Goal: Use online tool/utility

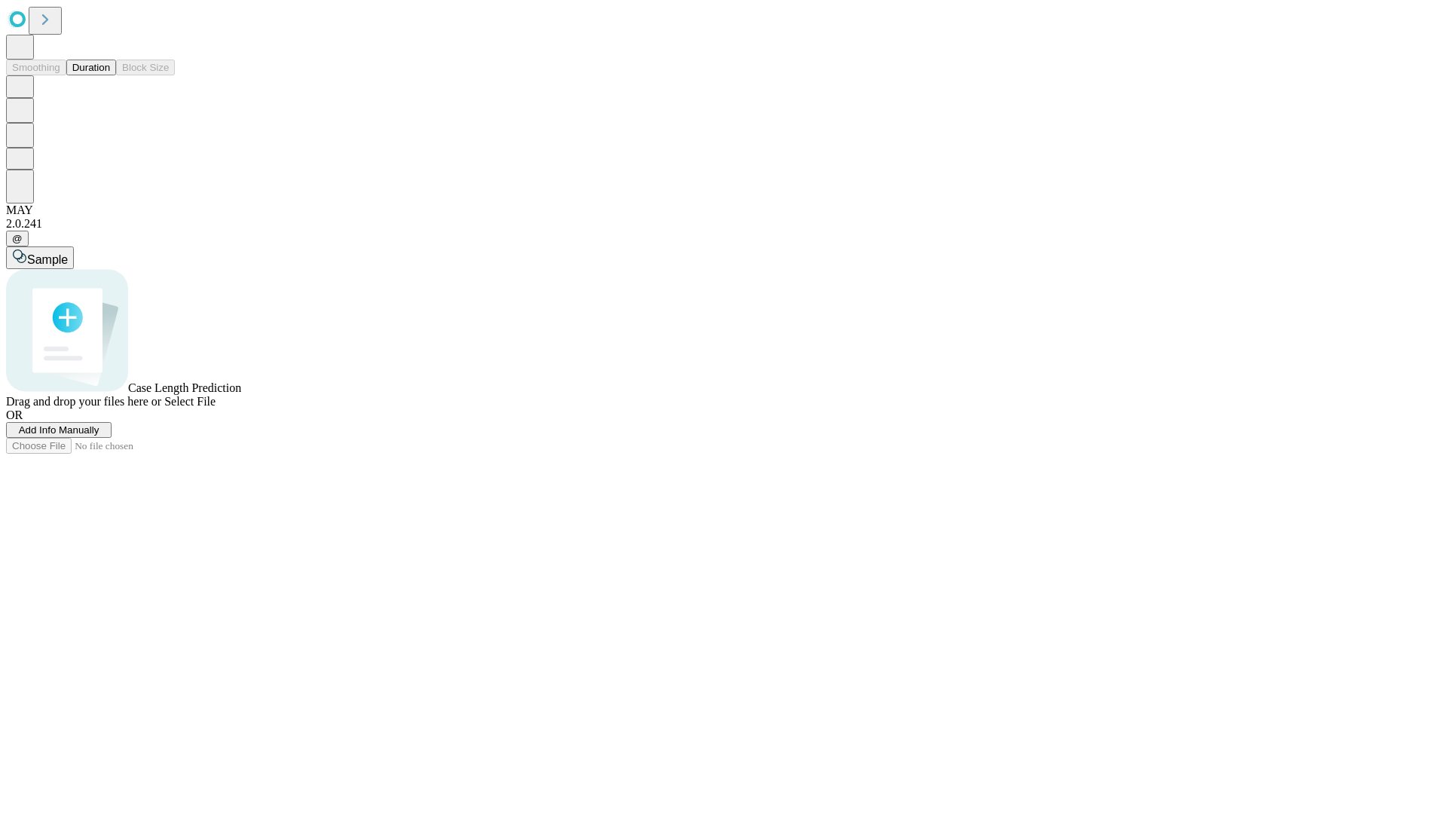
click at [216, 408] on span "Select File" at bounding box center [189, 401] width 51 height 13
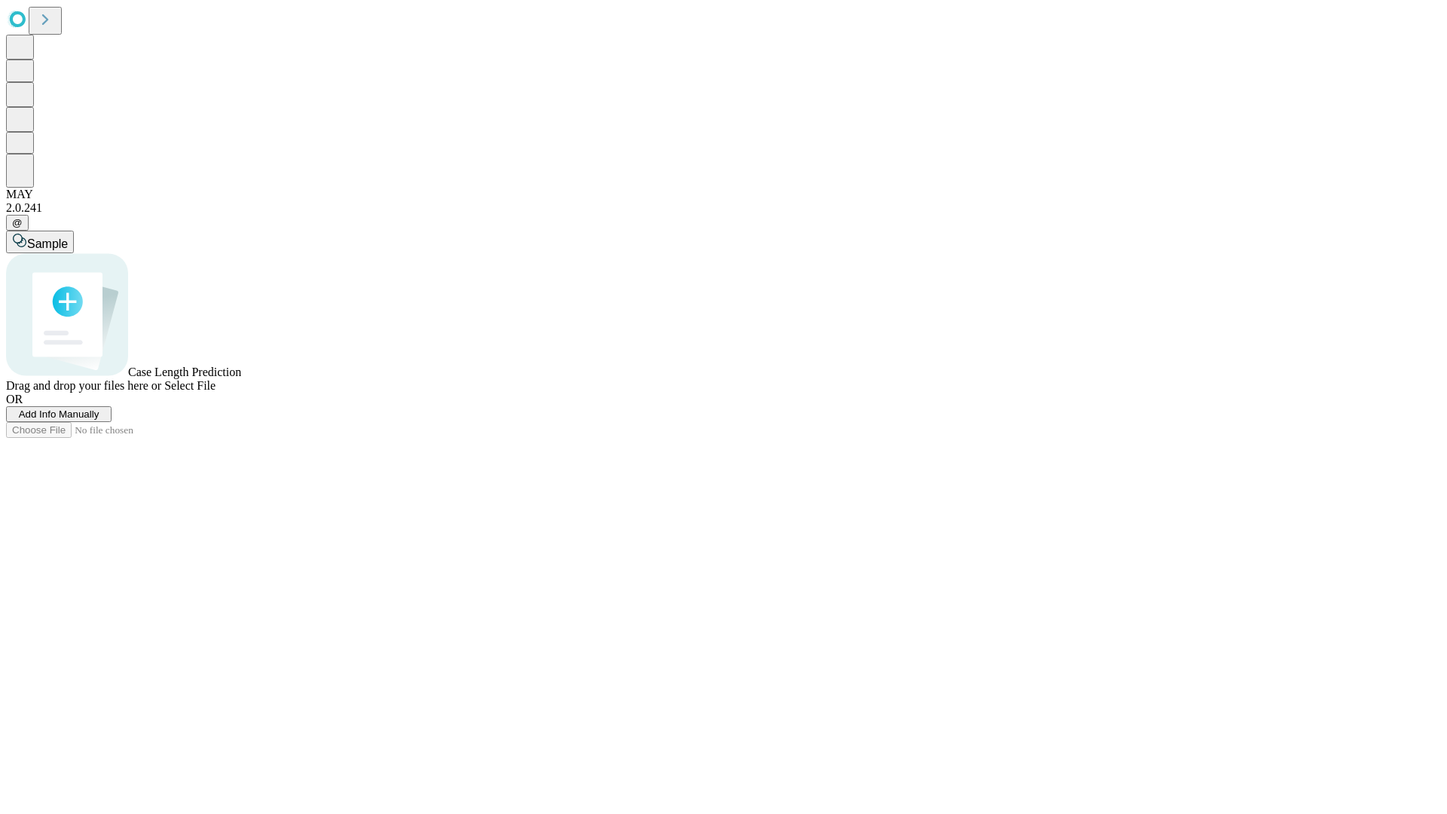
click at [216, 392] on span "Select File" at bounding box center [189, 385] width 51 height 13
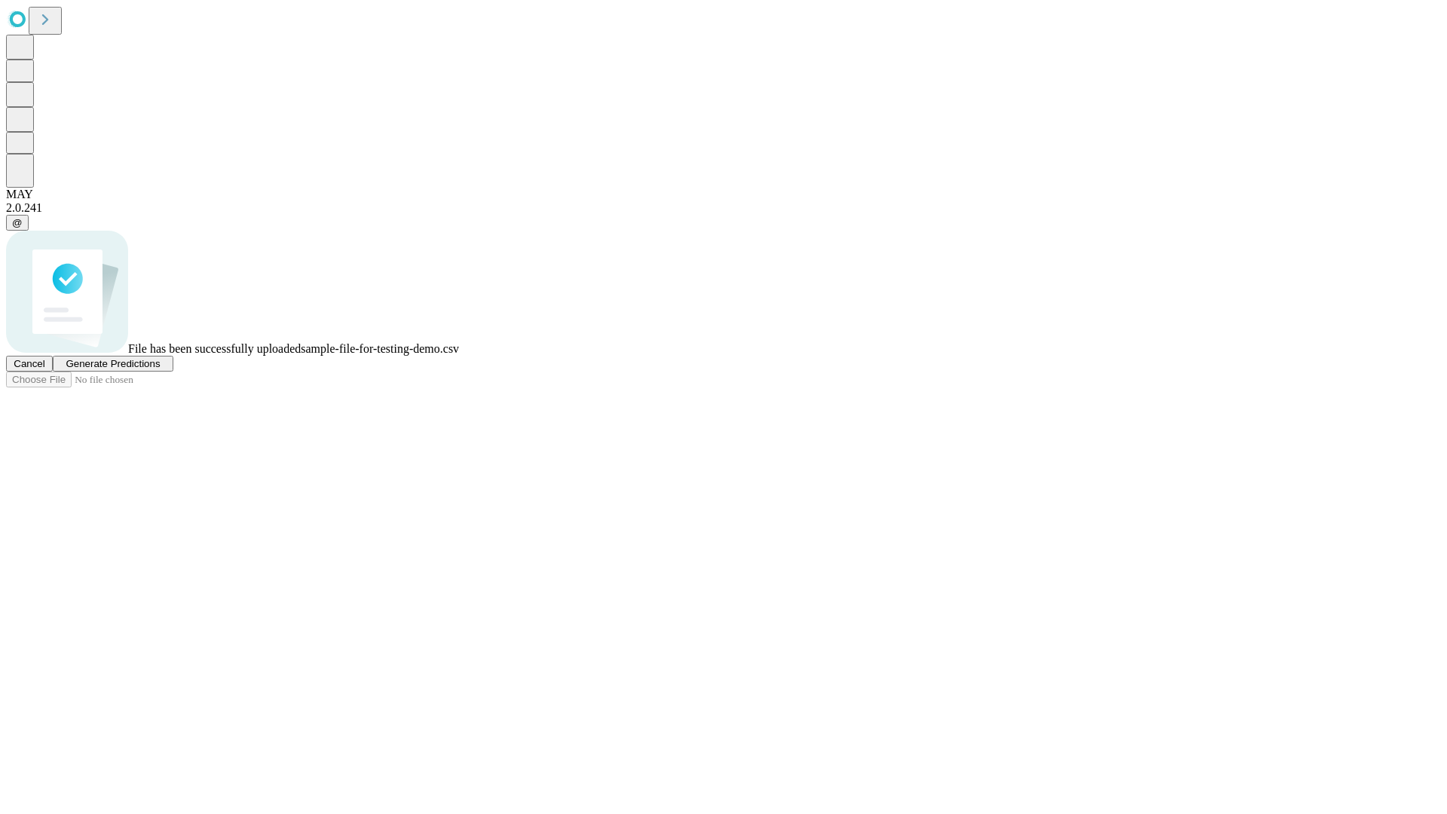
click at [160, 369] on span "Generate Predictions" at bounding box center [113, 363] width 94 height 11
